Goal: Transaction & Acquisition: Purchase product/service

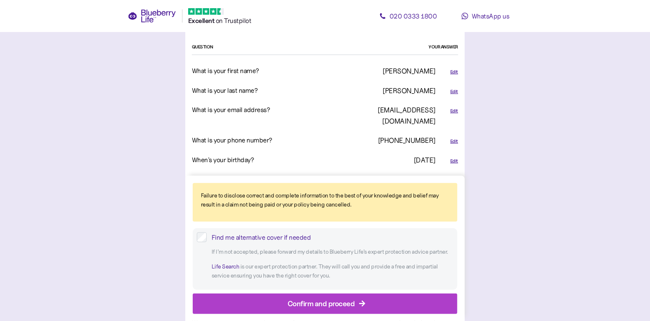
scroll to position [837, 0]
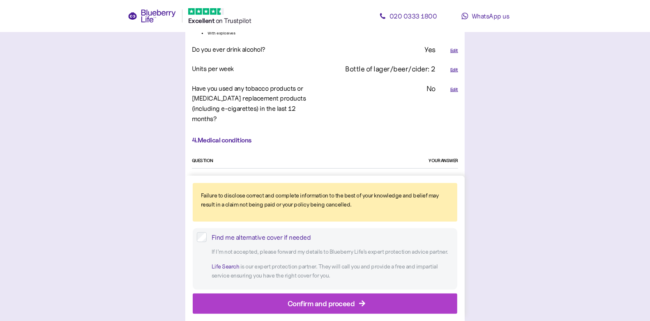
click at [290, 293] on div "Failure to disclose correct and complete information to the best of your knowle…" at bounding box center [324, 248] width 279 height 145
click at [288, 301] on div "Confirm and proceed" at bounding box center [321, 303] width 67 height 11
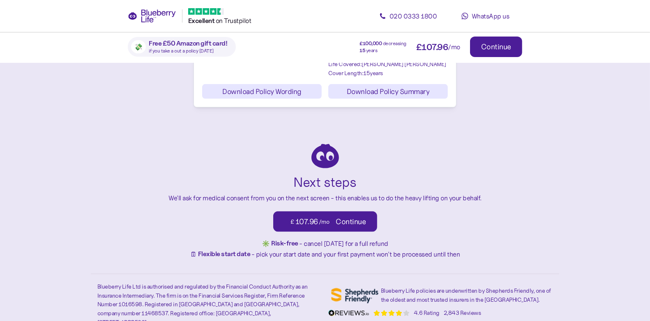
click at [507, 51] on span "Continue" at bounding box center [496, 47] width 30 height 20
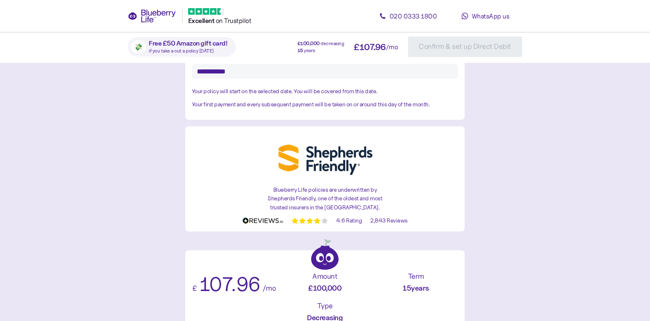
scroll to position [275, 0]
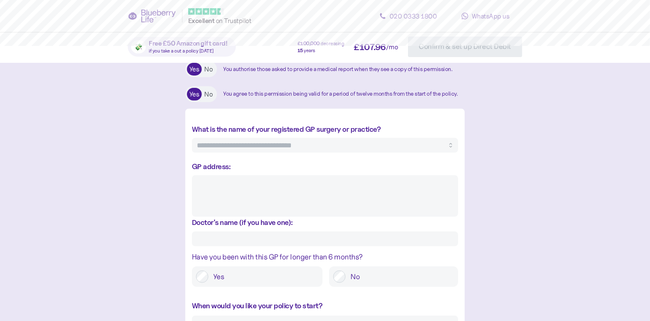
click at [392, 196] on textarea "GP address:" at bounding box center [325, 195] width 266 height 41
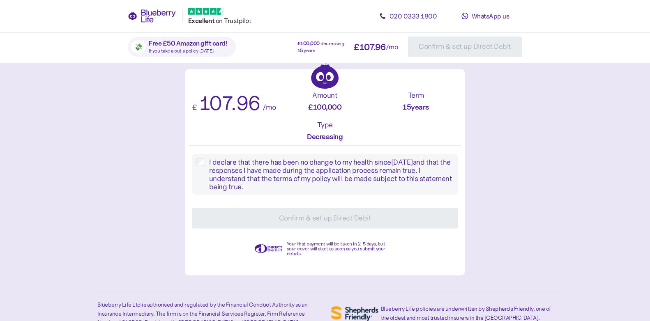
scroll to position [737, 0]
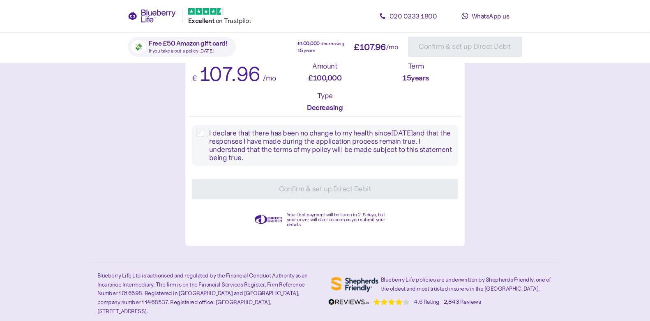
type textarea "*"
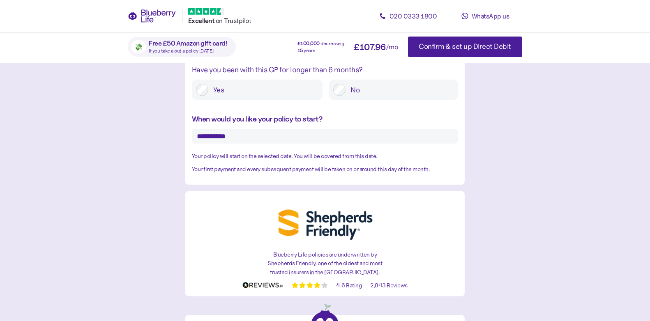
type textarea "**"
type textarea "*"
type textarea "***"
type textarea "*"
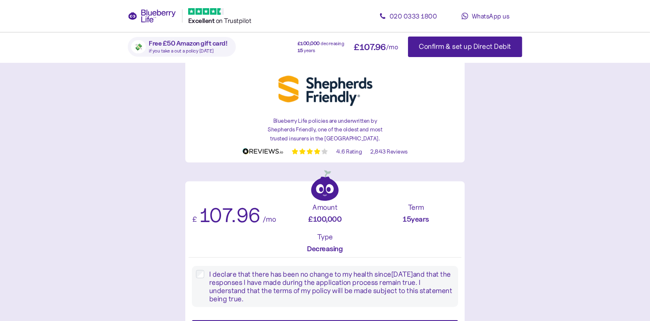
scroll to position [715, 0]
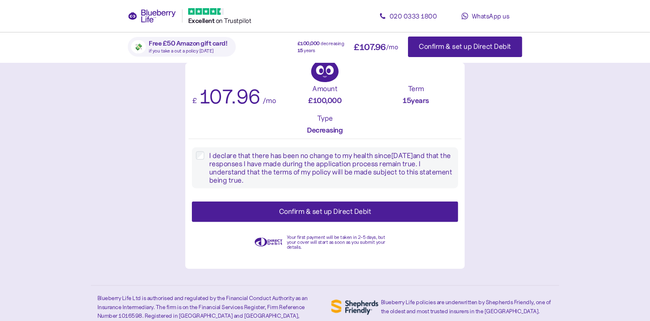
type textarea "****"
click at [368, 217] on div "Confirm & set up Direct Debit" at bounding box center [325, 211] width 92 height 11
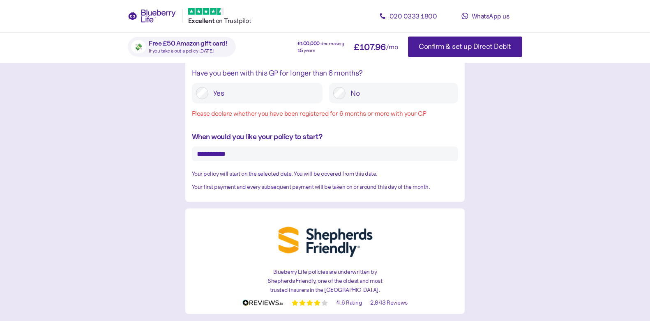
scroll to position [451, 0]
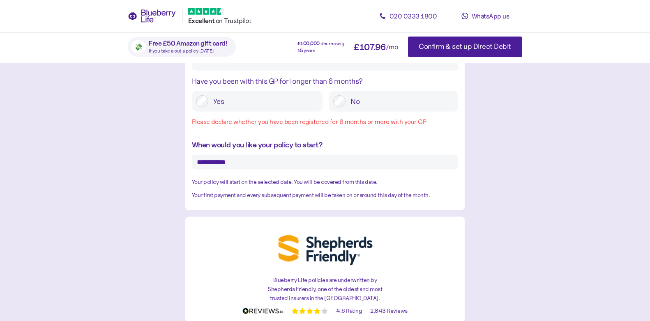
click at [237, 102] on label "Yes" at bounding box center [263, 101] width 110 height 12
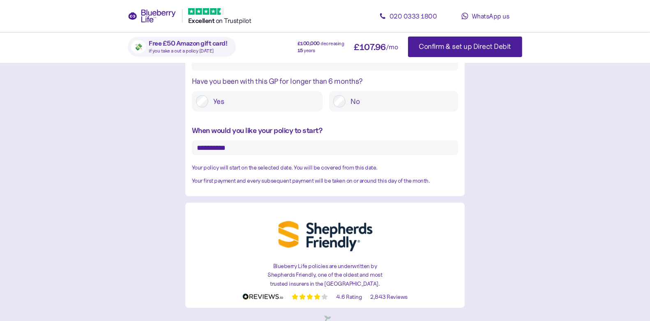
scroll to position [737, 0]
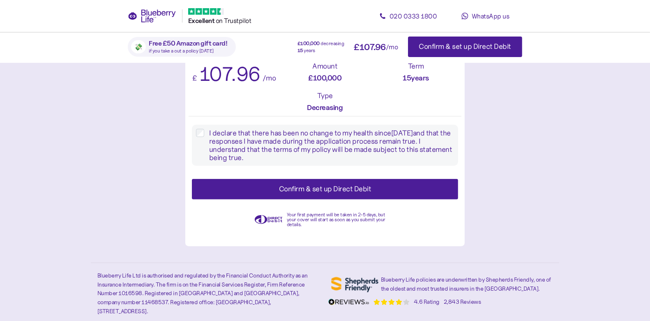
click at [314, 195] on div "Confirm & set up Direct Debit" at bounding box center [325, 189] width 92 height 11
type textarea "*"
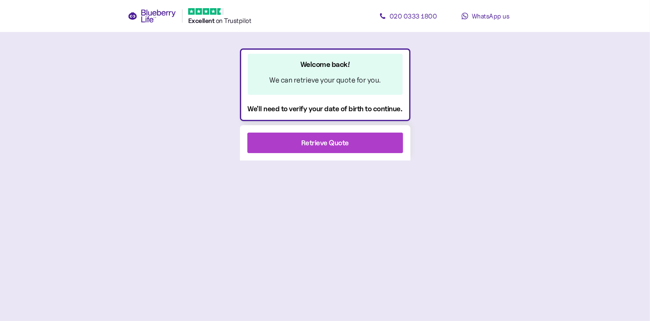
click at [325, 144] on div "Retrieve Quote" at bounding box center [325, 142] width 48 height 11
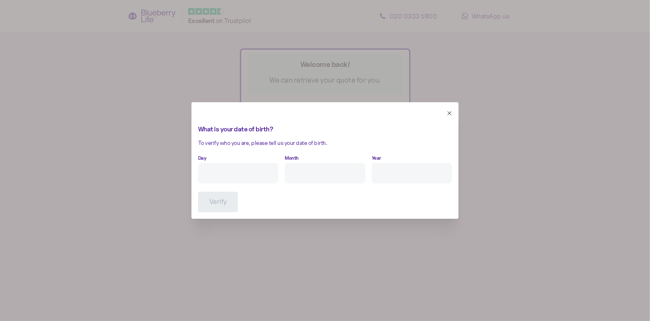
click at [241, 176] on input "Day" at bounding box center [238, 173] width 80 height 21
type input "8"
type input "9"
type input "****"
click at [209, 207] on span "Verify" at bounding box center [218, 202] width 18 height 20
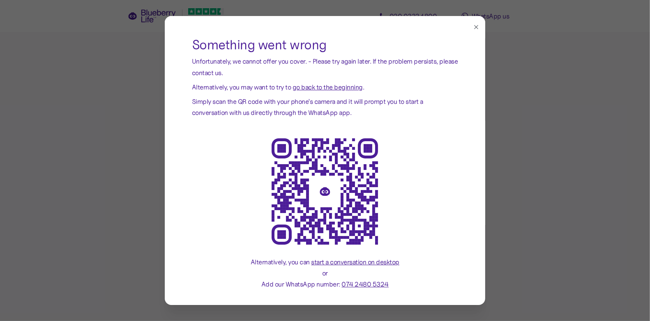
click at [477, 30] on button "button" at bounding box center [476, 27] width 9 height 9
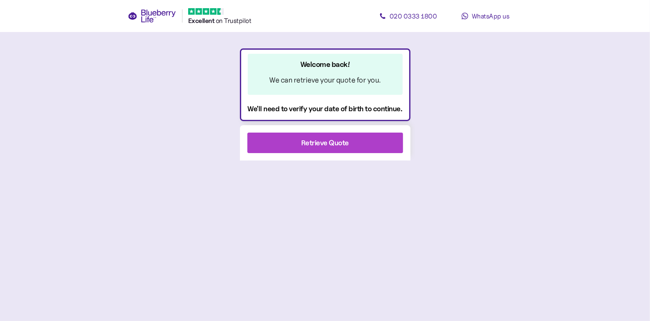
click at [360, 143] on div "Retrieve Quote" at bounding box center [325, 143] width 134 height 20
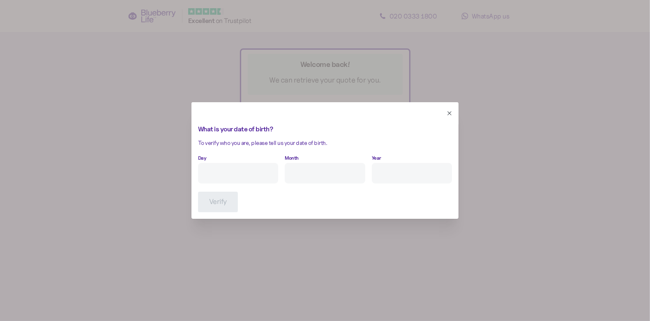
click at [254, 177] on input "Day" at bounding box center [238, 173] width 80 height 21
type input "10"
type input "9"
type input "****"
click at [252, 180] on input "10" at bounding box center [238, 173] width 80 height 21
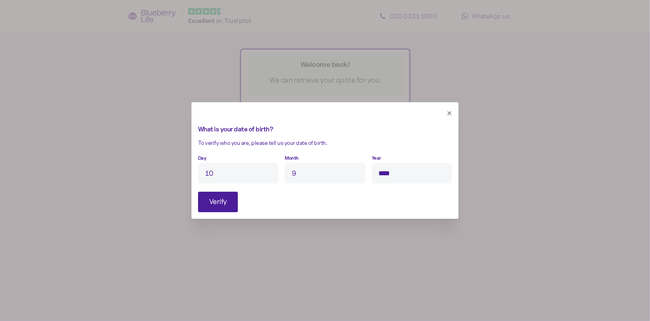
click at [252, 180] on input "10" at bounding box center [238, 173] width 80 height 21
type input "30"
type input "8"
type input "****"
click at [223, 199] on span "Verify" at bounding box center [218, 202] width 18 height 20
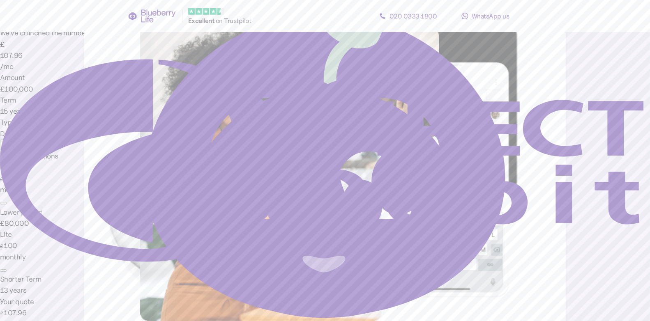
click at [30, 149] on span "Continue" at bounding box center [16, 145] width 27 height 8
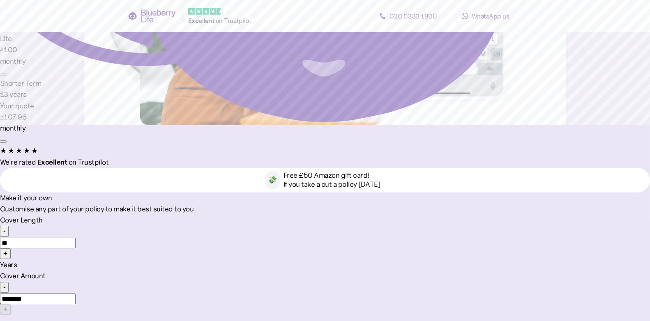
scroll to position [326, 0]
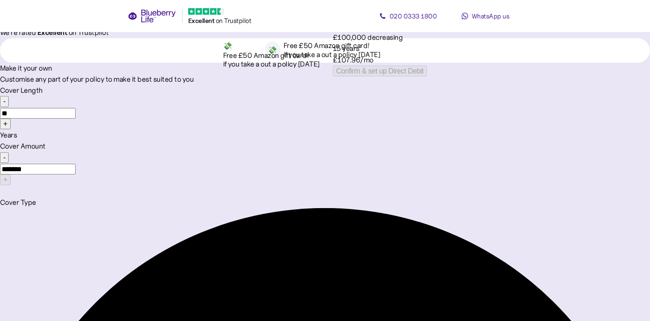
type textarea "********"
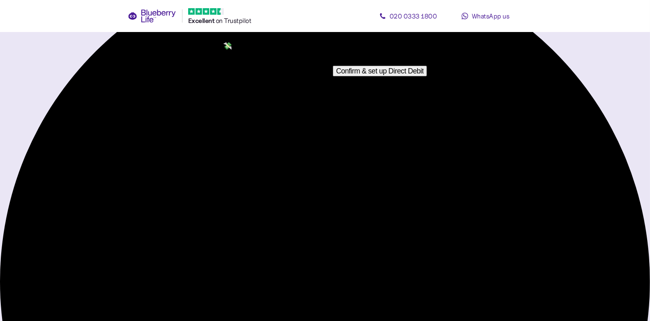
scroll to position [737, 0]
